Goal: Information Seeking & Learning: Learn about a topic

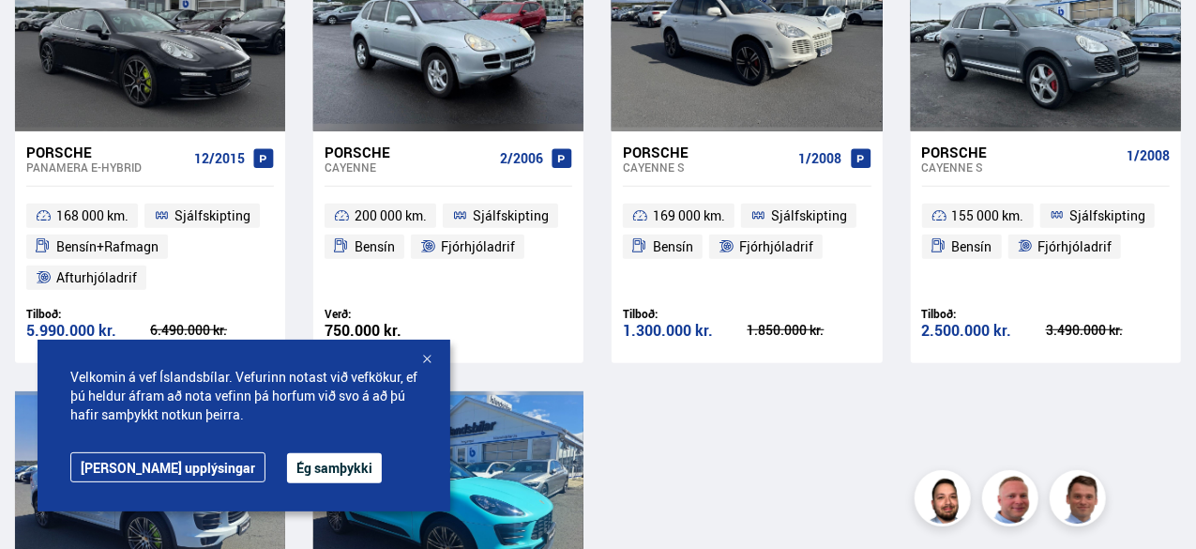
scroll to position [525, 0]
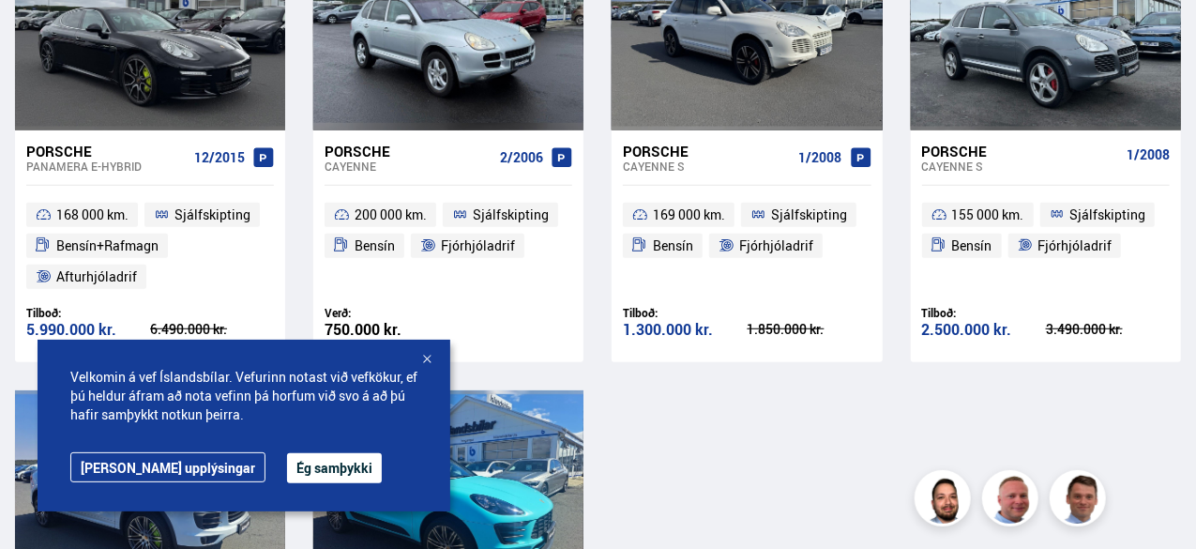
click at [63, 153] on div "Porsche" at bounding box center [106, 151] width 160 height 17
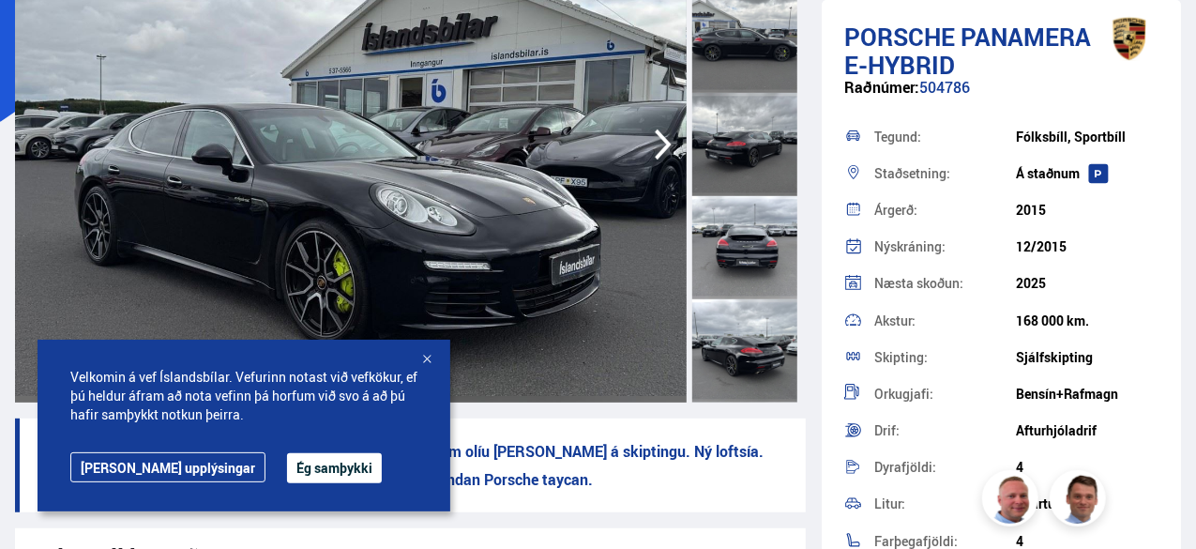
scroll to position [245, 0]
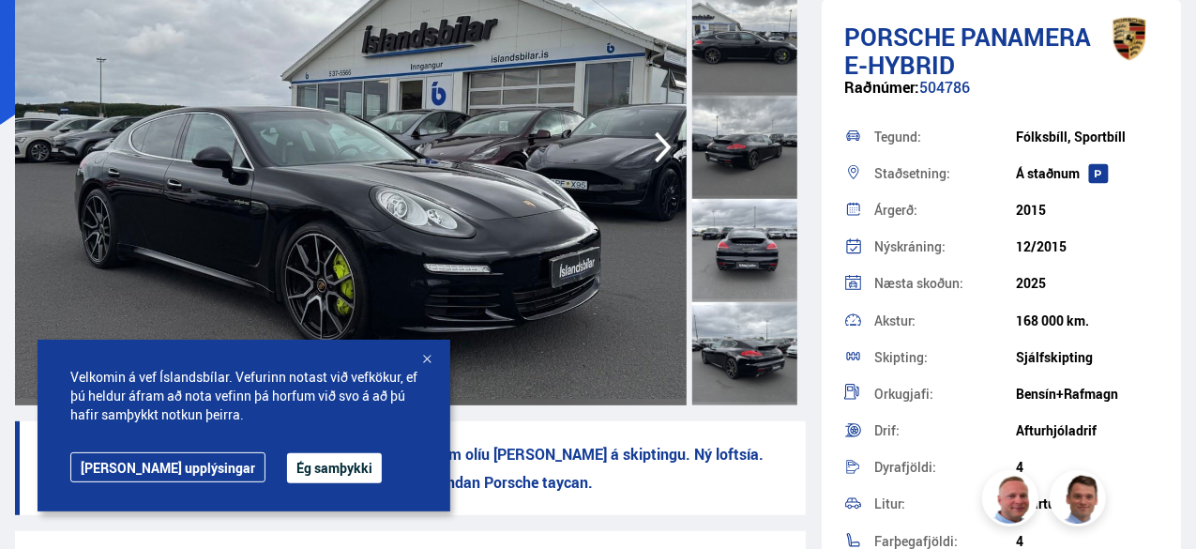
click at [657, 165] on icon "button" at bounding box center [663, 147] width 38 height 45
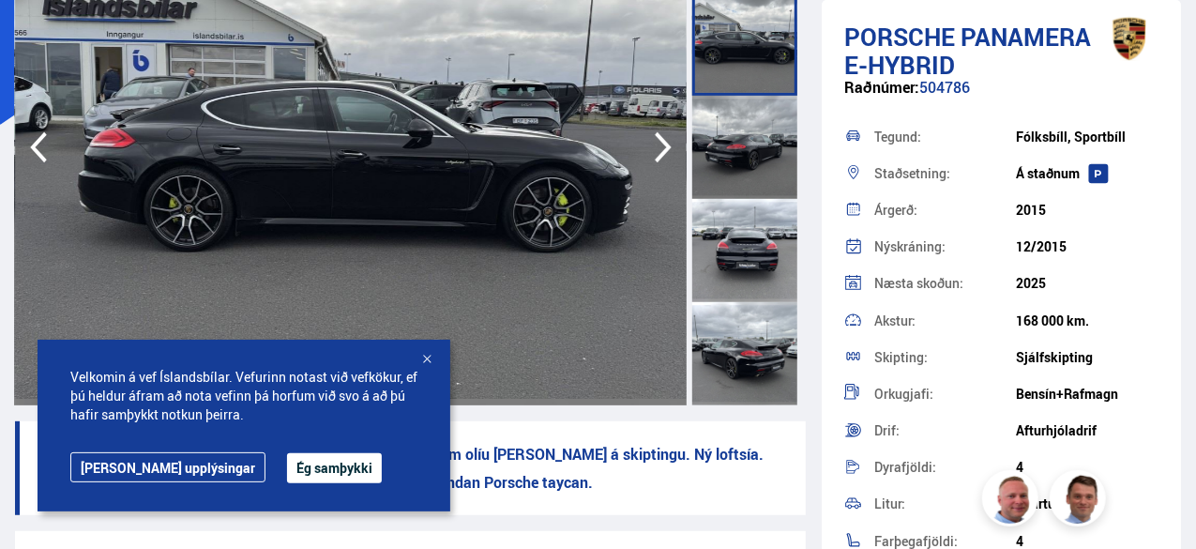
click at [657, 165] on icon "button" at bounding box center [663, 147] width 38 height 45
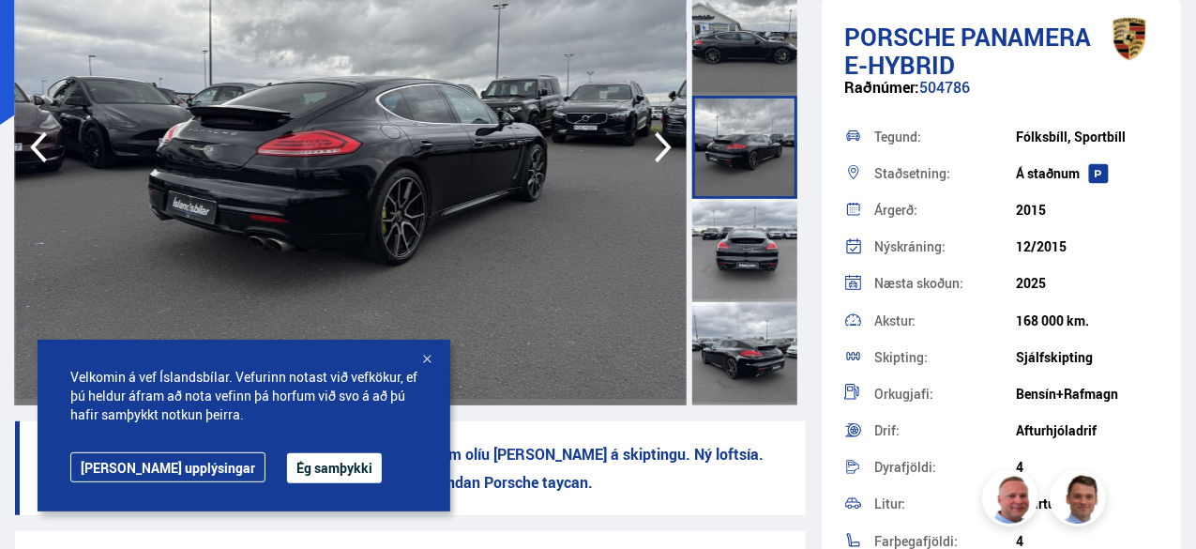
click at [657, 165] on icon "button" at bounding box center [663, 147] width 38 height 45
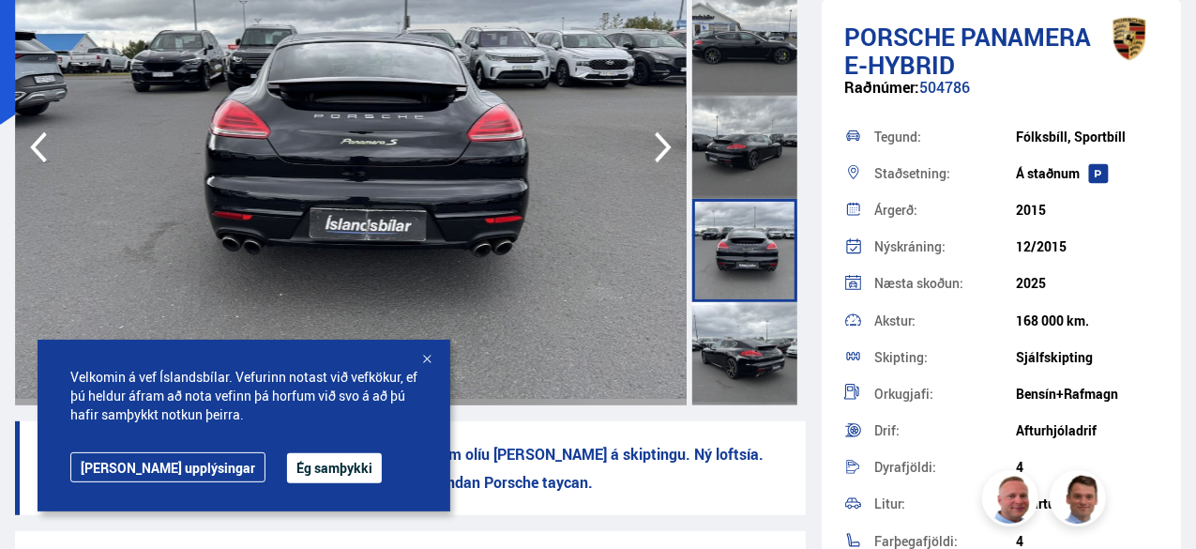
click at [657, 165] on icon "button" at bounding box center [663, 147] width 38 height 45
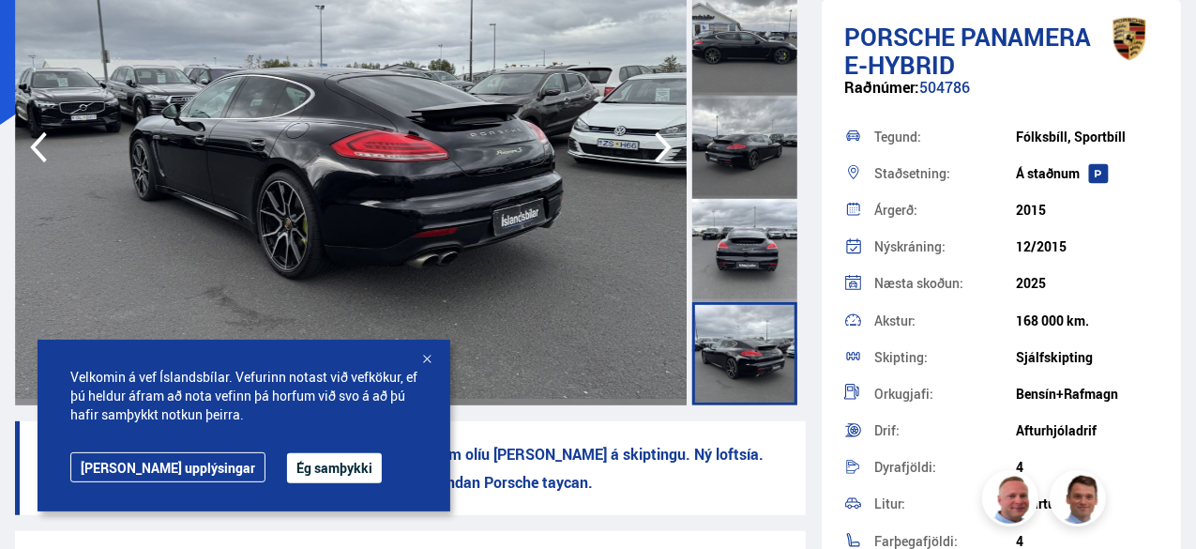
click at [657, 165] on icon "button" at bounding box center [663, 147] width 38 height 45
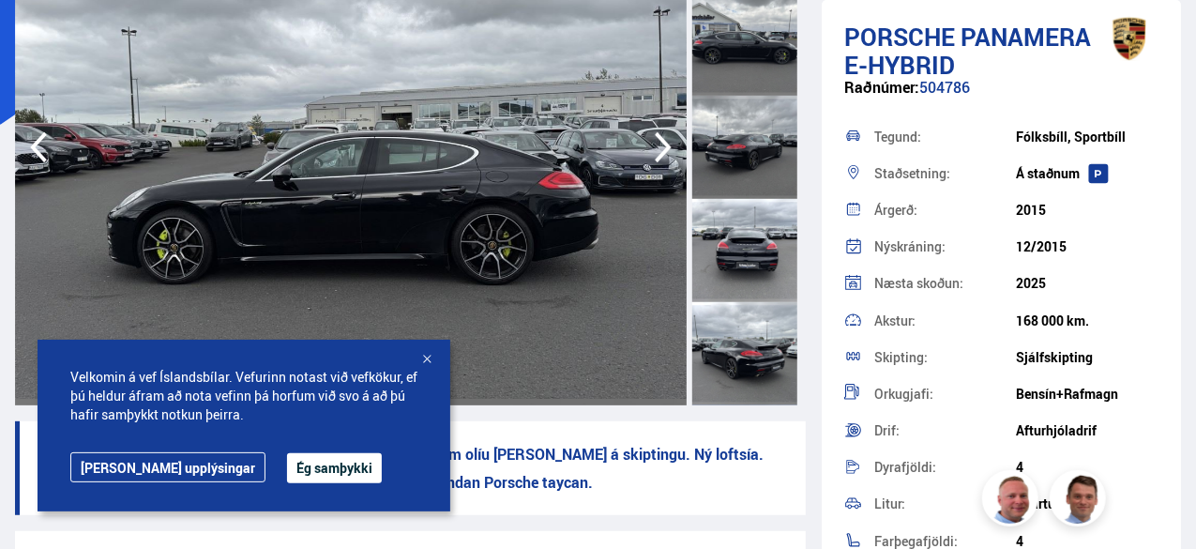
click at [657, 165] on icon "button" at bounding box center [663, 147] width 38 height 45
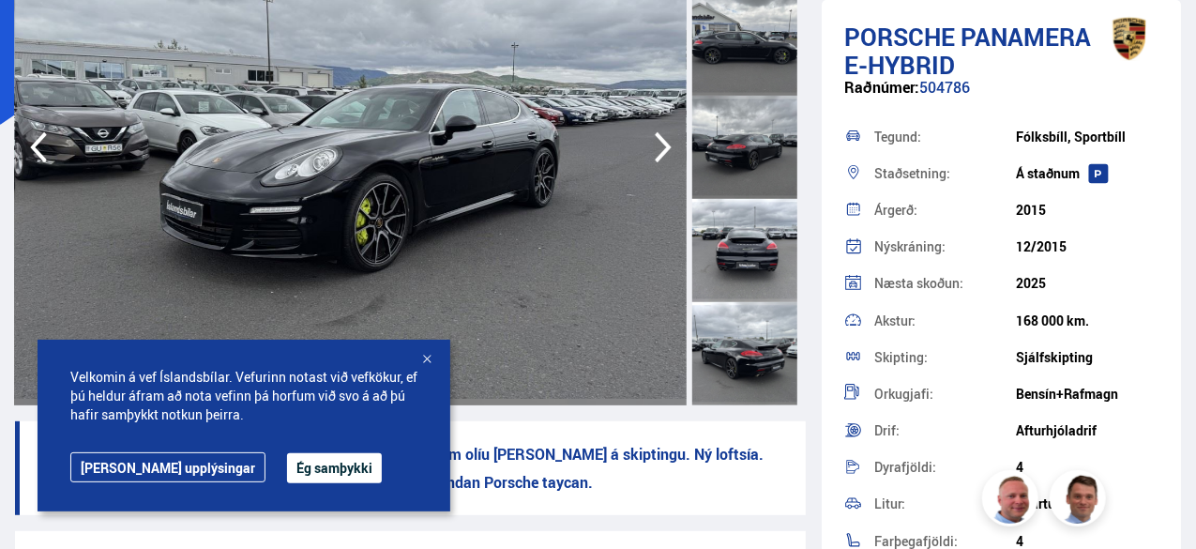
click at [657, 165] on icon "button" at bounding box center [663, 147] width 38 height 45
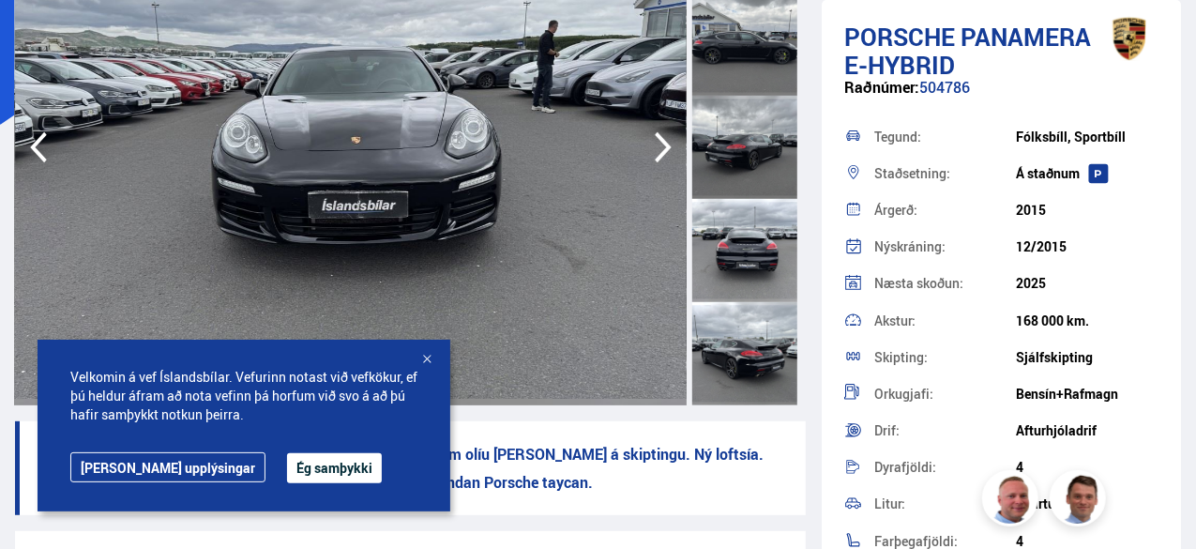
click at [657, 165] on icon "button" at bounding box center [663, 147] width 38 height 45
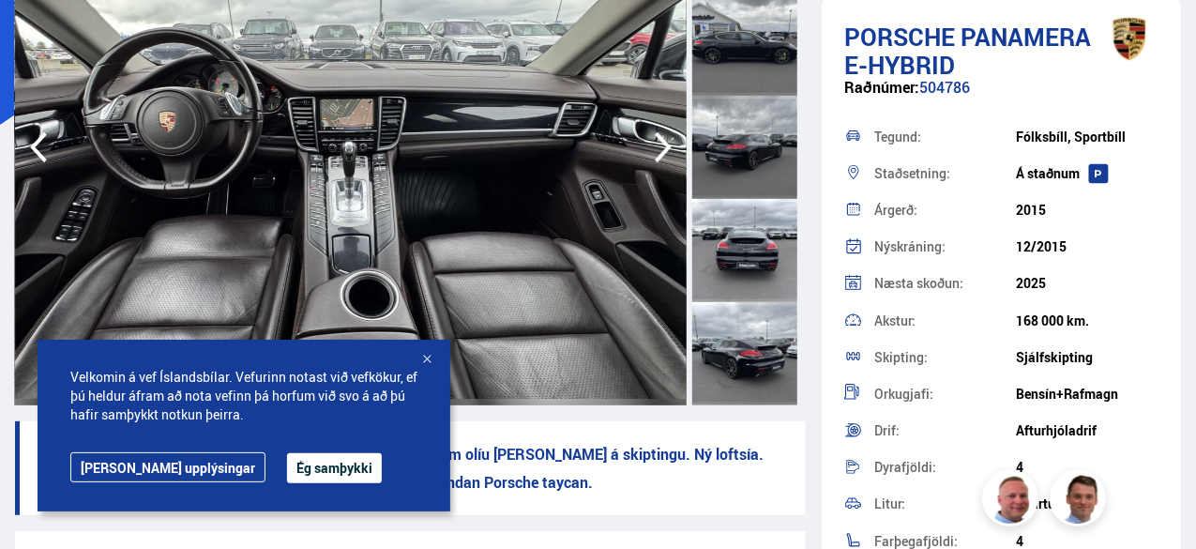
click at [657, 165] on icon "button" at bounding box center [663, 147] width 38 height 45
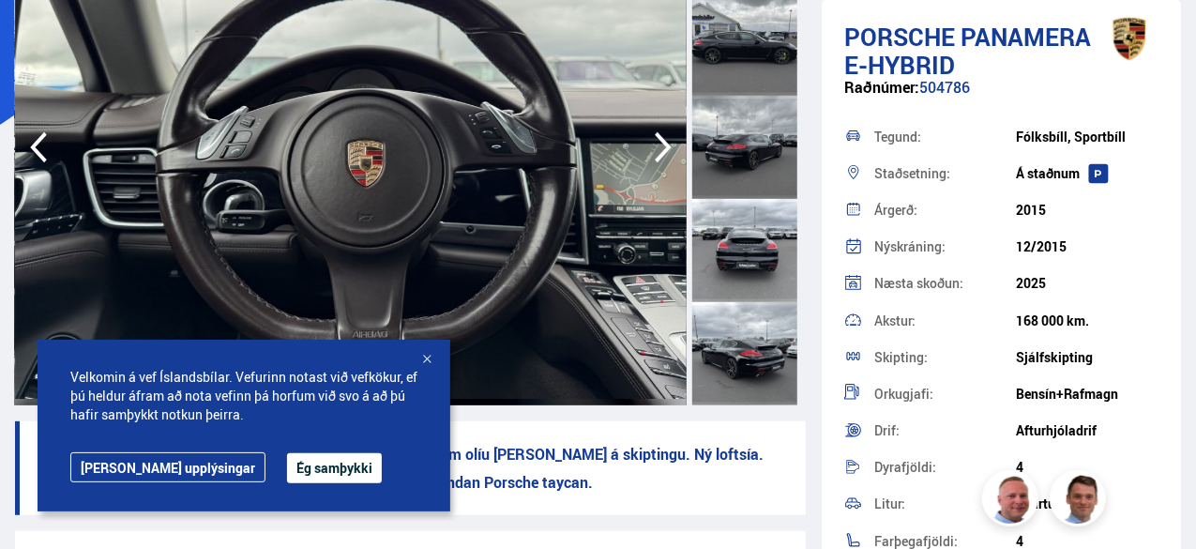
click at [657, 165] on icon "button" at bounding box center [663, 147] width 38 height 45
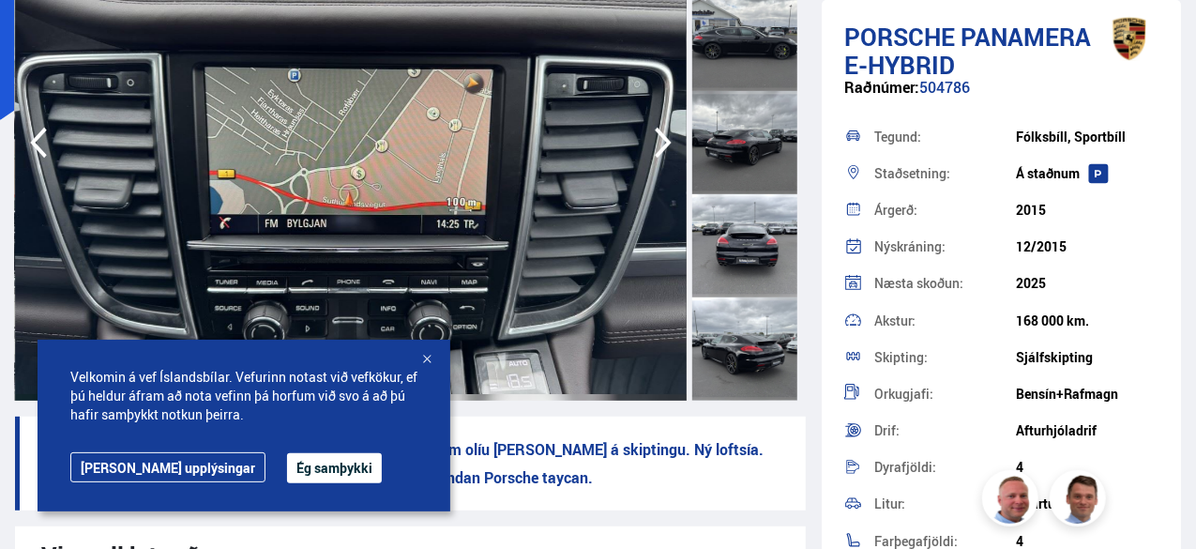
scroll to position [249, 0]
click at [653, 134] on icon "button" at bounding box center [663, 143] width 38 height 45
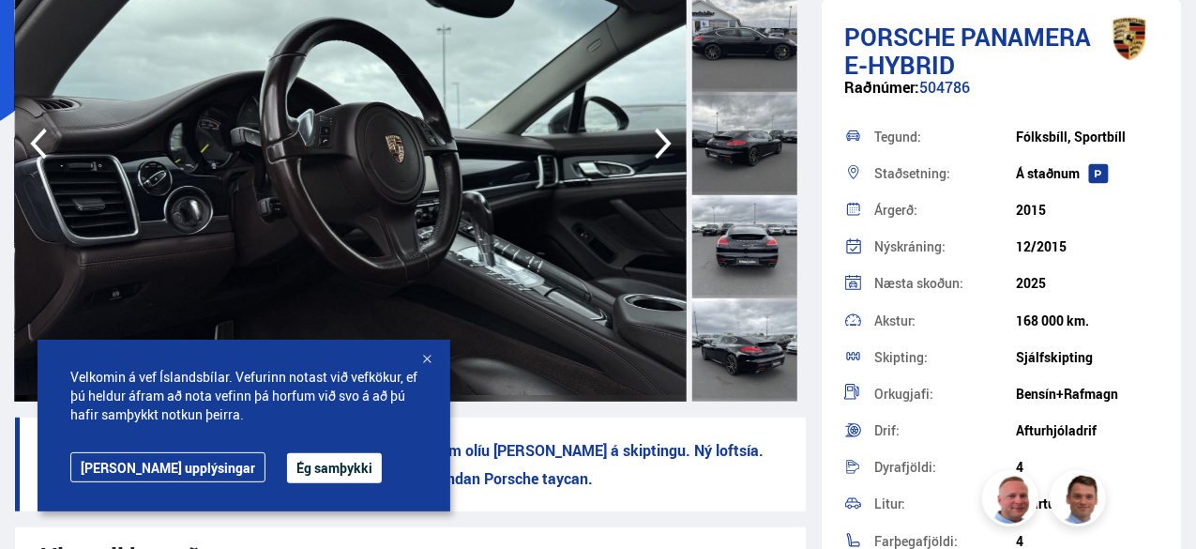
click at [653, 134] on icon "button" at bounding box center [663, 143] width 38 height 45
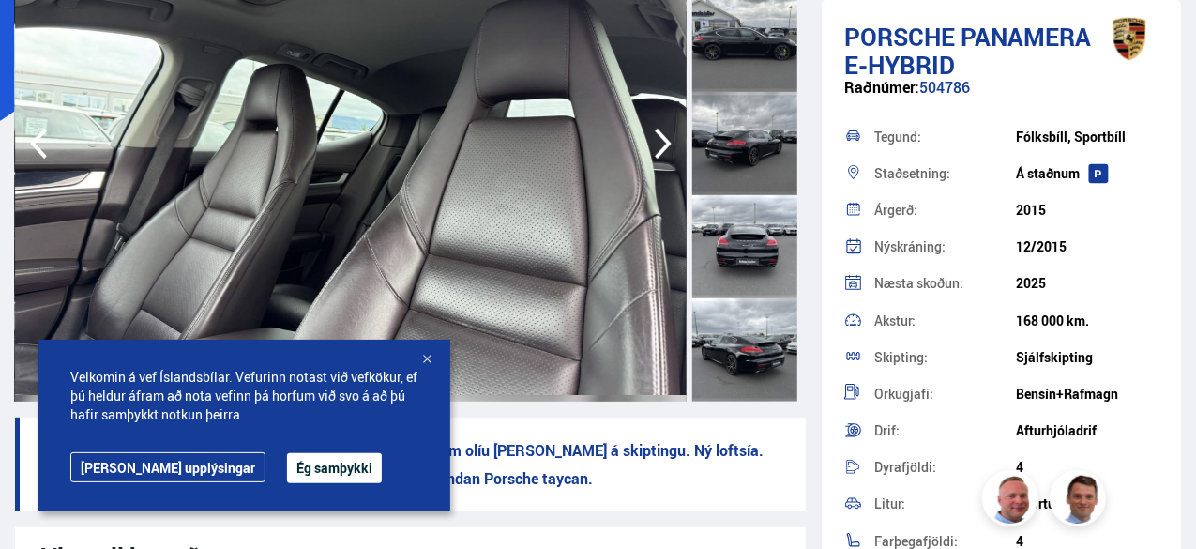
click at [653, 134] on icon "button" at bounding box center [663, 143] width 38 height 45
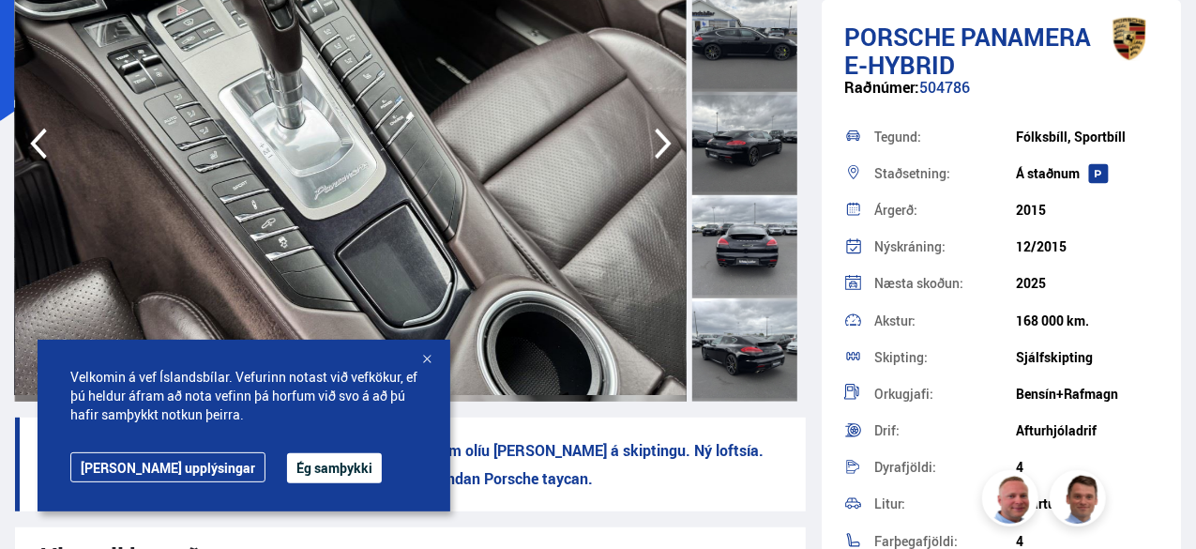
click at [653, 134] on icon "button" at bounding box center [663, 143] width 38 height 45
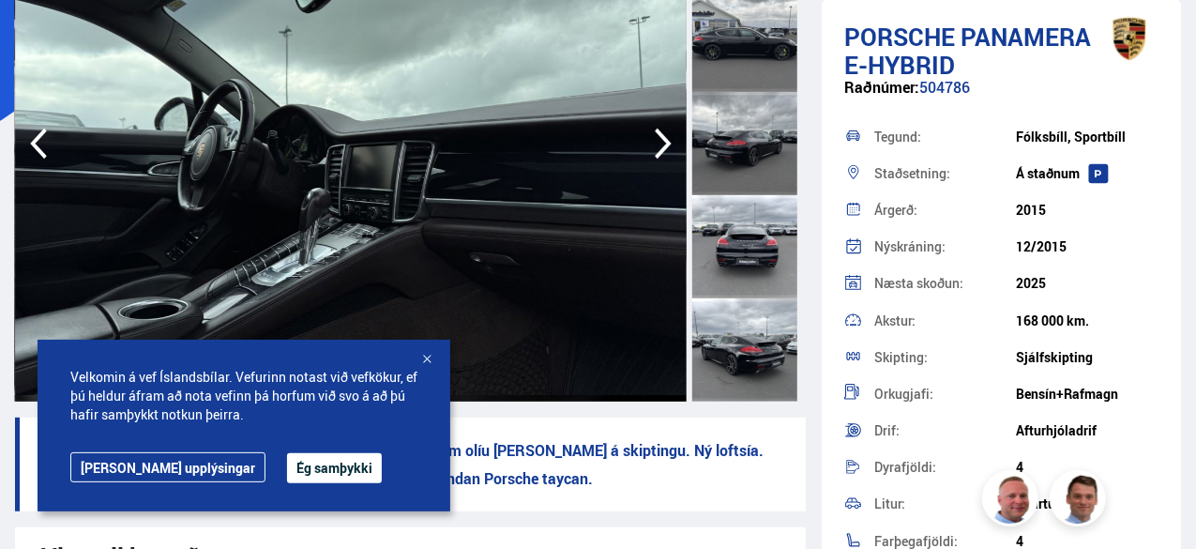
click at [653, 134] on icon "button" at bounding box center [663, 143] width 38 height 45
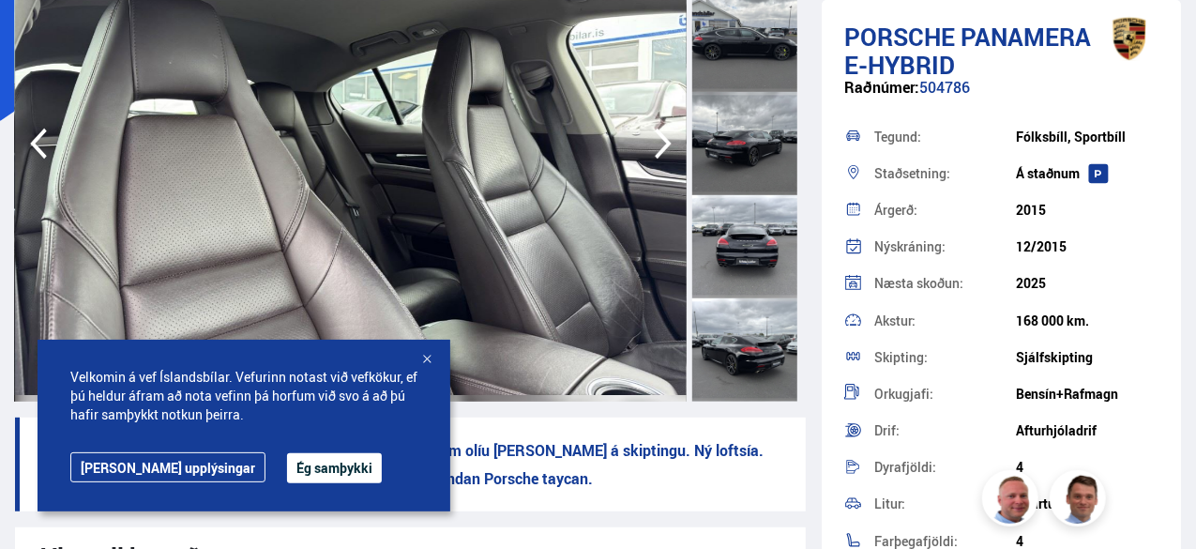
click at [653, 134] on icon "button" at bounding box center [663, 143] width 38 height 45
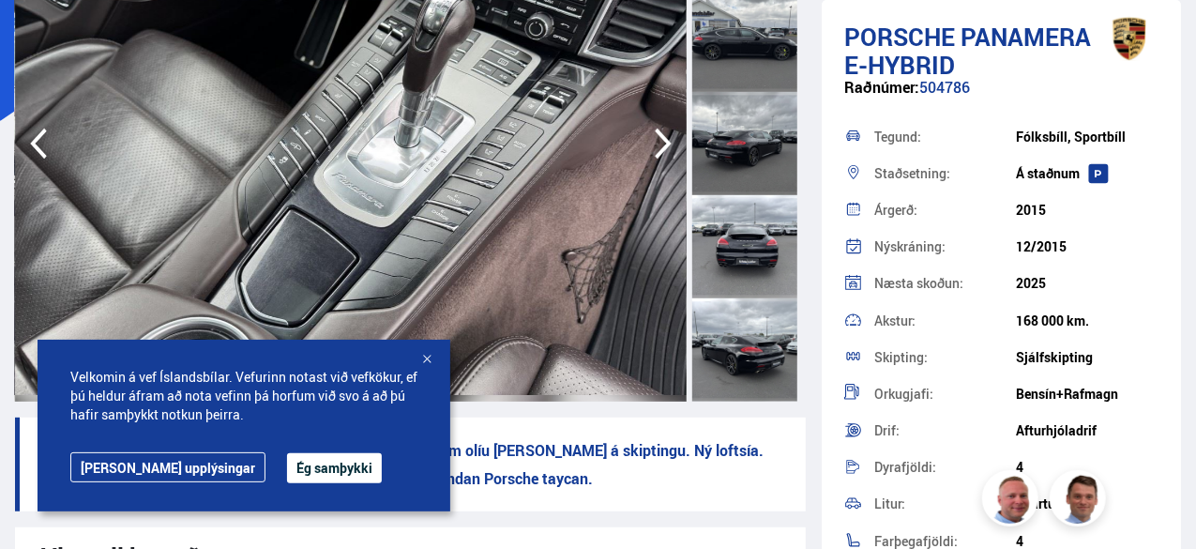
click at [653, 134] on icon "button" at bounding box center [663, 143] width 38 height 45
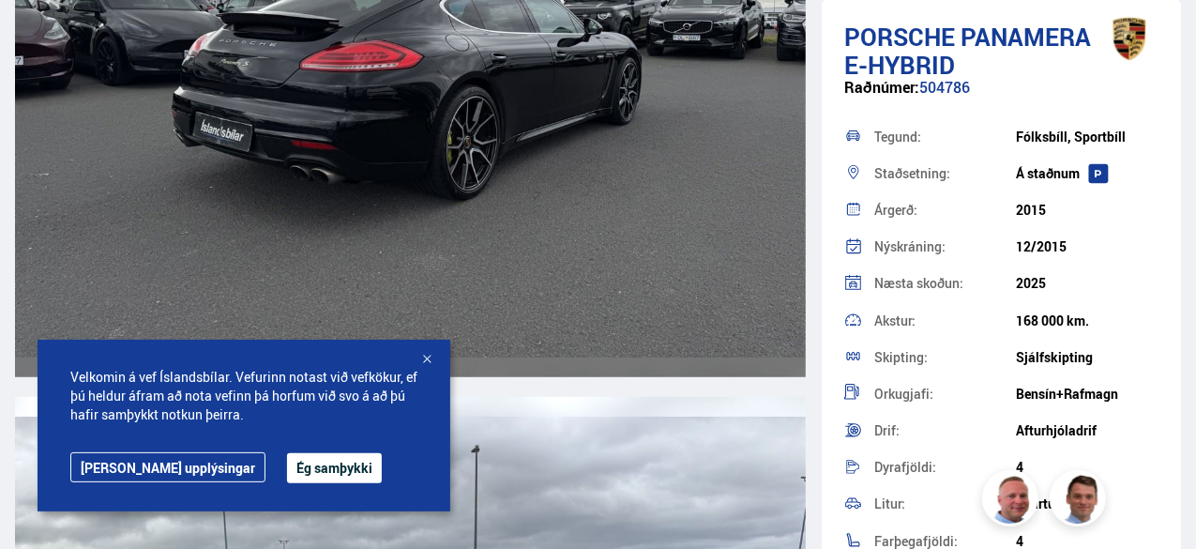
scroll to position [4070, 0]
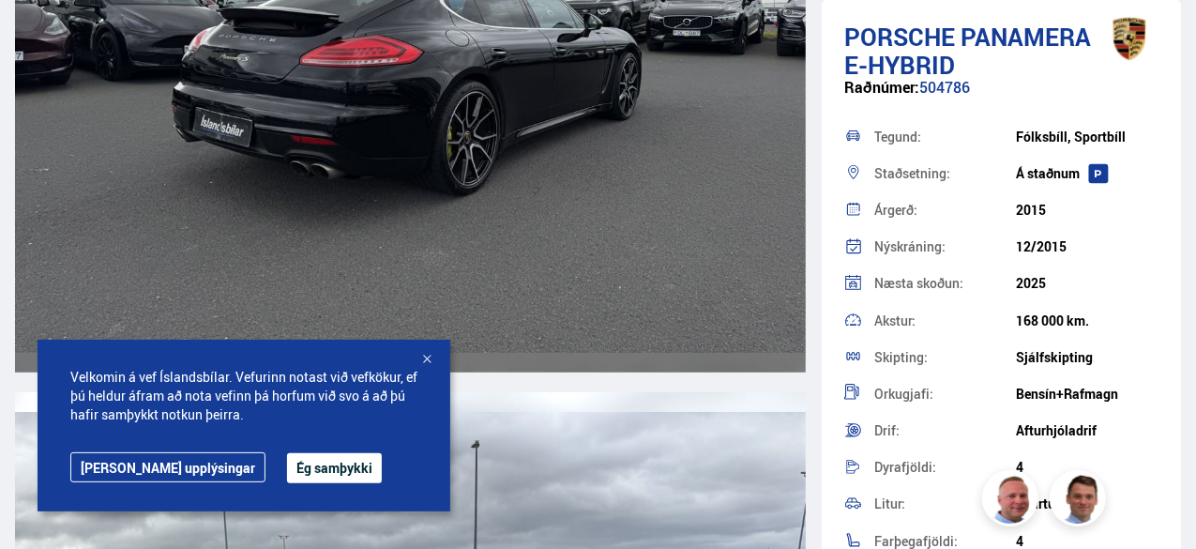
click at [426, 356] on div at bounding box center [426, 360] width 19 height 19
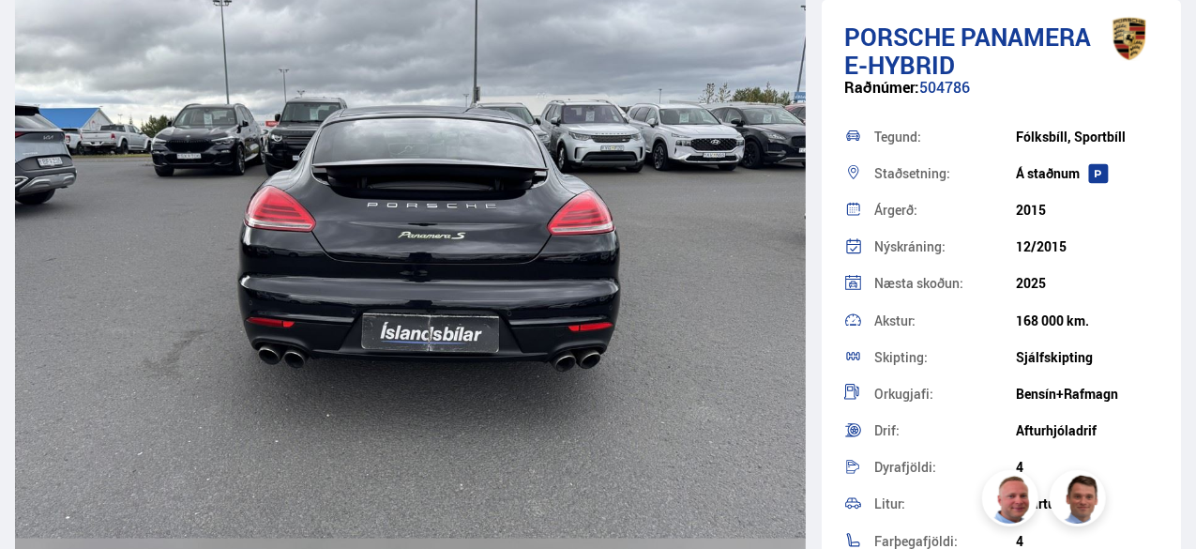
scroll to position [4537, 0]
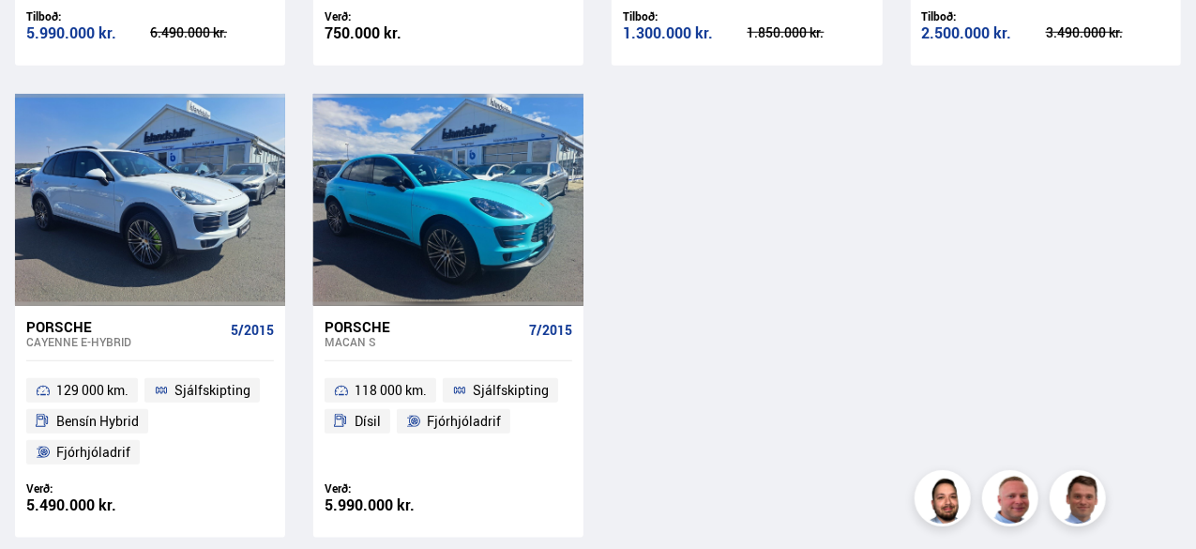
scroll to position [823, 0]
click at [49, 310] on div "Porsche Cayenne E-HYBRID 5/2015" at bounding box center [150, 332] width 248 height 55
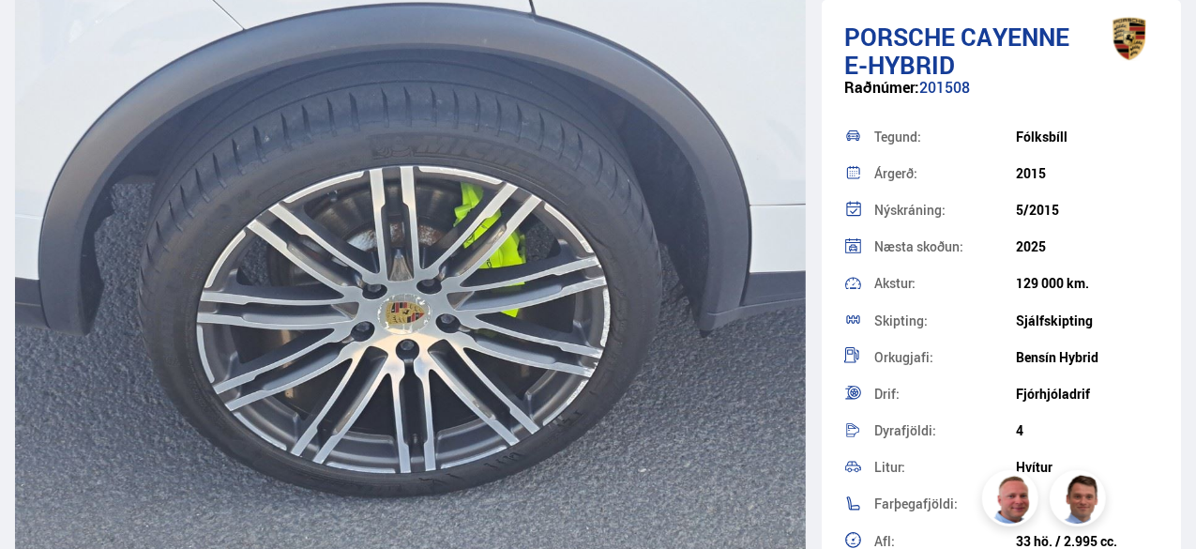
scroll to position [22470, 0]
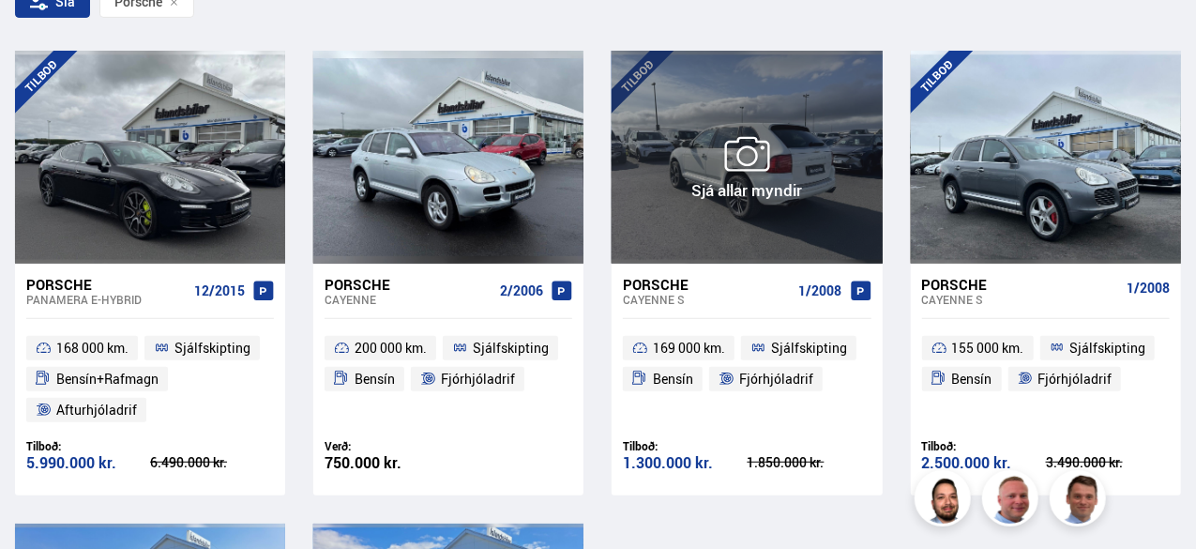
scroll to position [393, 0]
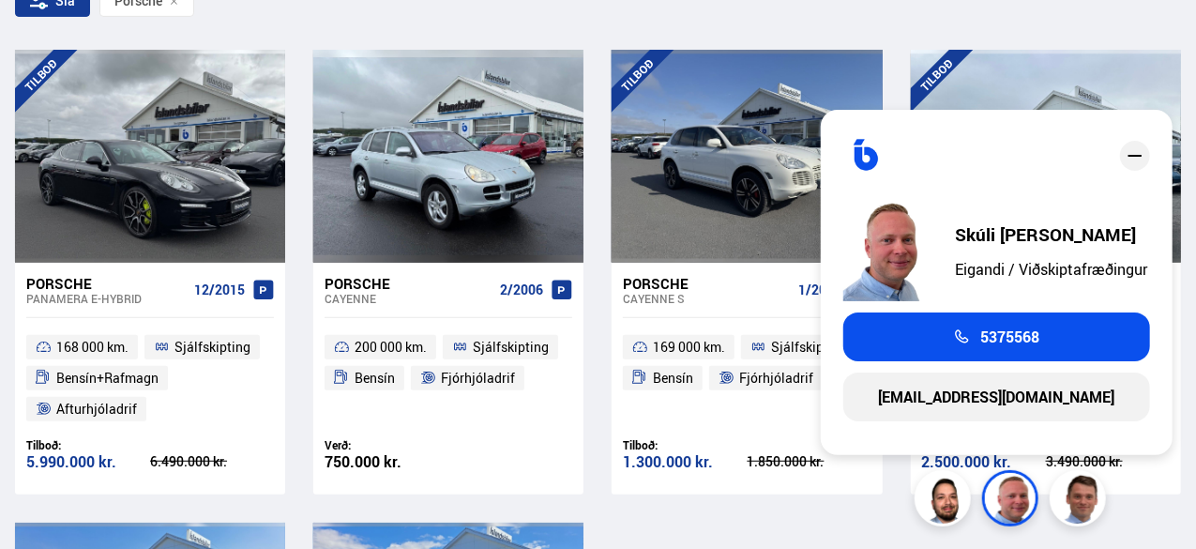
click at [993, 21] on div "Sía Porsche" at bounding box center [598, 4] width 1166 height 39
